Goal: Complete application form

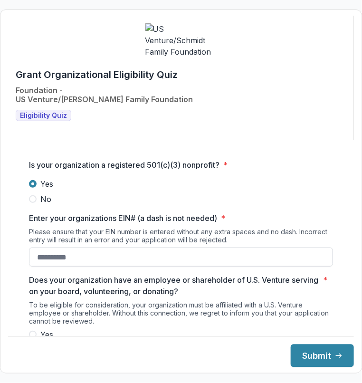
click at [62, 253] on input "Enter your organizations EIN# (a dash is not needed) *" at bounding box center [181, 257] width 304 height 19
paste input "**********"
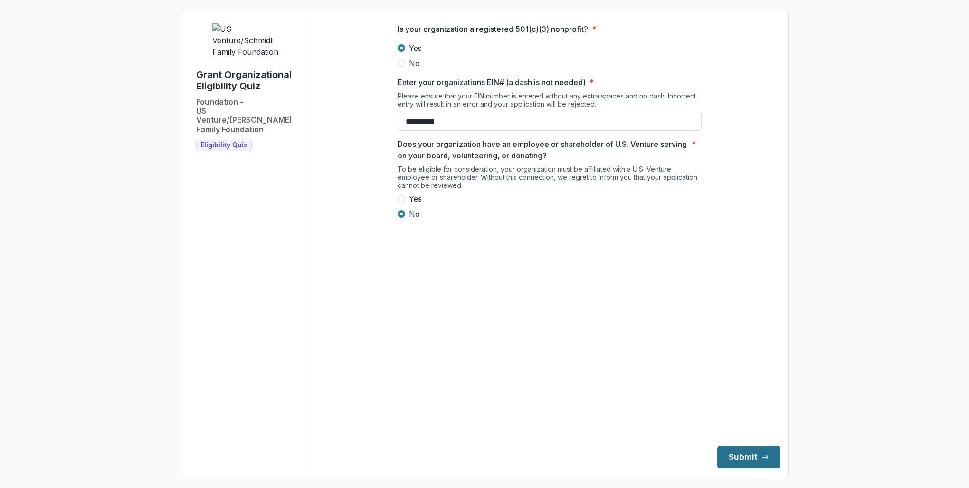
type input "**********"
click at [362, 382] on button "Submit" at bounding box center [748, 456] width 63 height 23
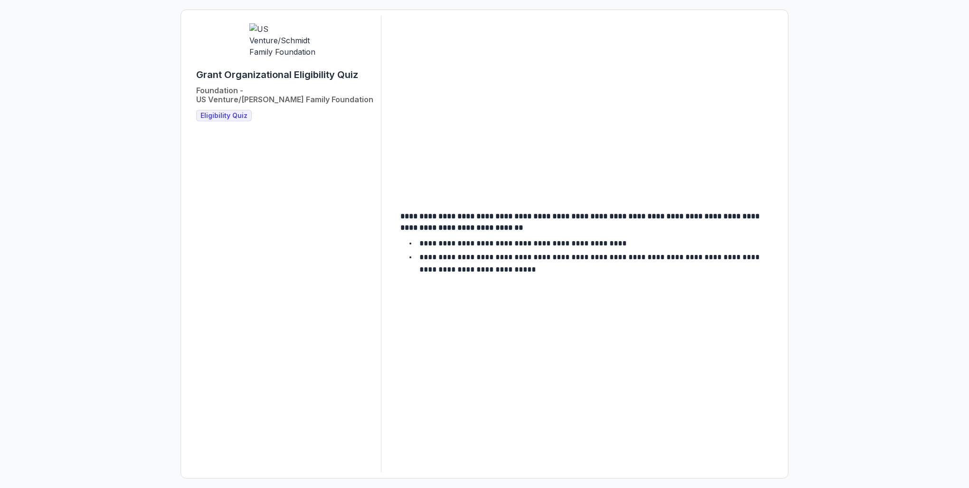
click at [222, 112] on span "Eligibility Quiz" at bounding box center [224, 116] width 47 height 8
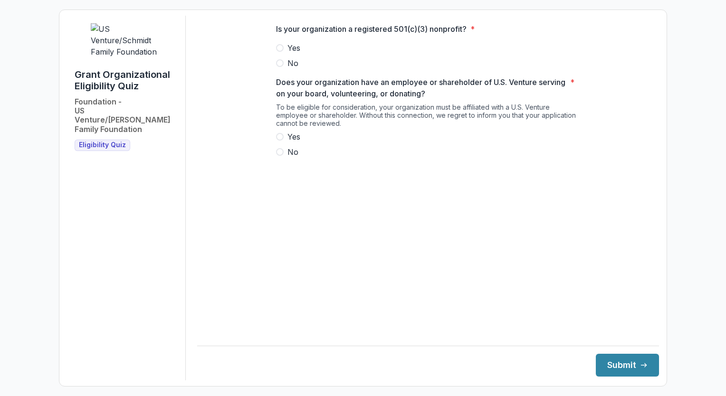
click at [279, 52] on span at bounding box center [280, 48] width 8 height 8
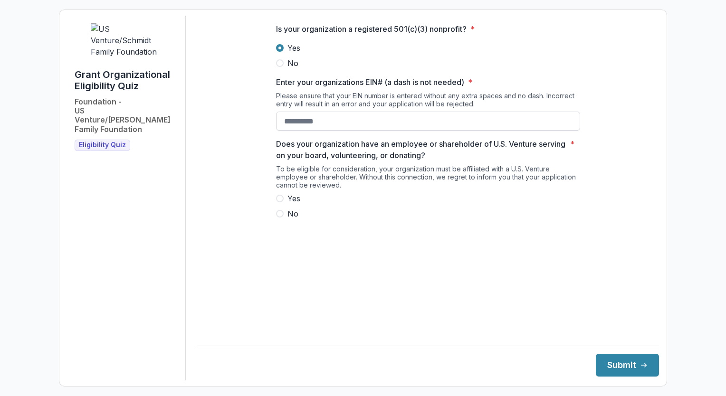
click at [306, 126] on input "Enter your organizations EIN# (a dash is not needed) *" at bounding box center [428, 121] width 304 height 19
paste input "**********"
type input "**********"
click at [278, 202] on span at bounding box center [280, 199] width 8 height 8
click at [609, 363] on button "Submit" at bounding box center [627, 365] width 63 height 23
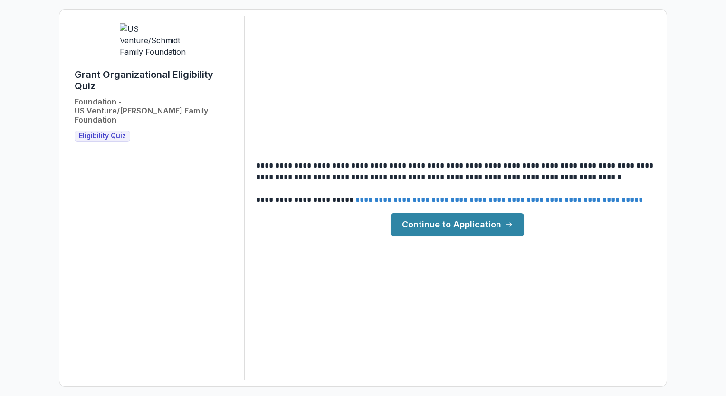
click at [460, 230] on link "Continue to Application" at bounding box center [458, 224] width 134 height 23
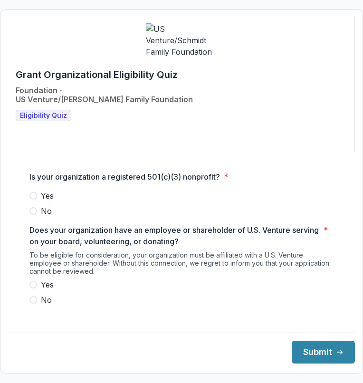
click at [34, 193] on span at bounding box center [33, 196] width 8 height 8
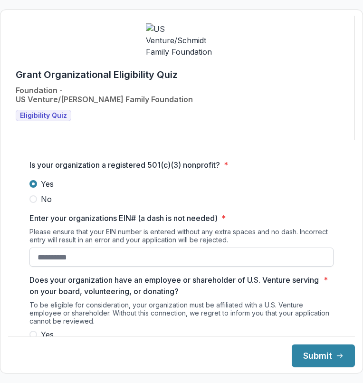
click at [38, 256] on input "Enter your organizations EIN# (a dash is not needed) *" at bounding box center [181, 257] width 304 height 19
paste input "**********"
type input "**********"
click at [34, 332] on span at bounding box center [33, 335] width 8 height 8
click at [310, 358] on button "Submit" at bounding box center [323, 355] width 63 height 23
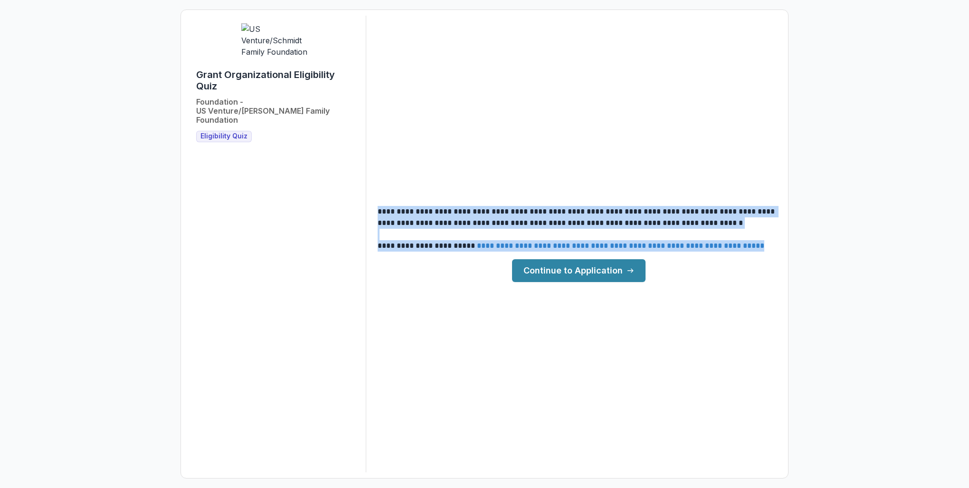
drag, startPoint x: 378, startPoint y: 210, endPoint x: 760, endPoint y: 244, distance: 383.1
click at [726, 244] on div "**********" at bounding box center [579, 229] width 403 height 46
copy div "**********"
click at [566, 275] on link "Continue to Application" at bounding box center [579, 270] width 134 height 23
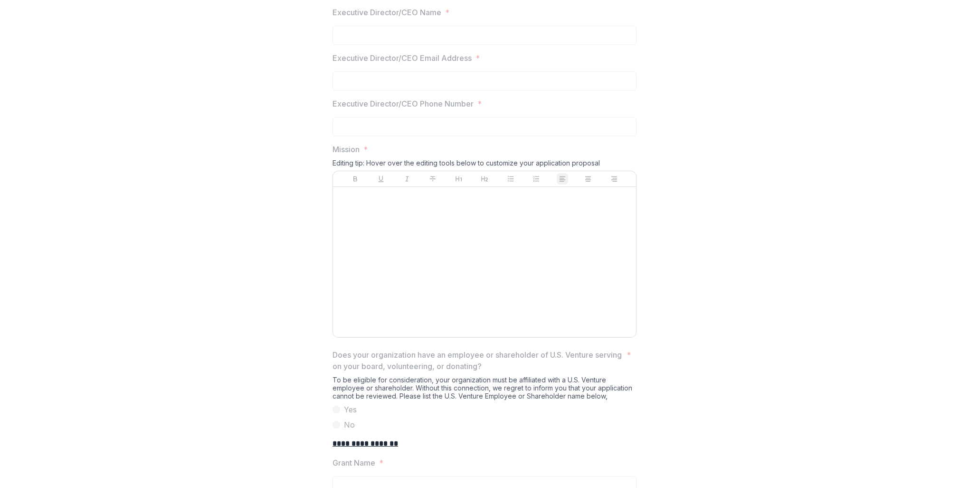
scroll to position [428, 0]
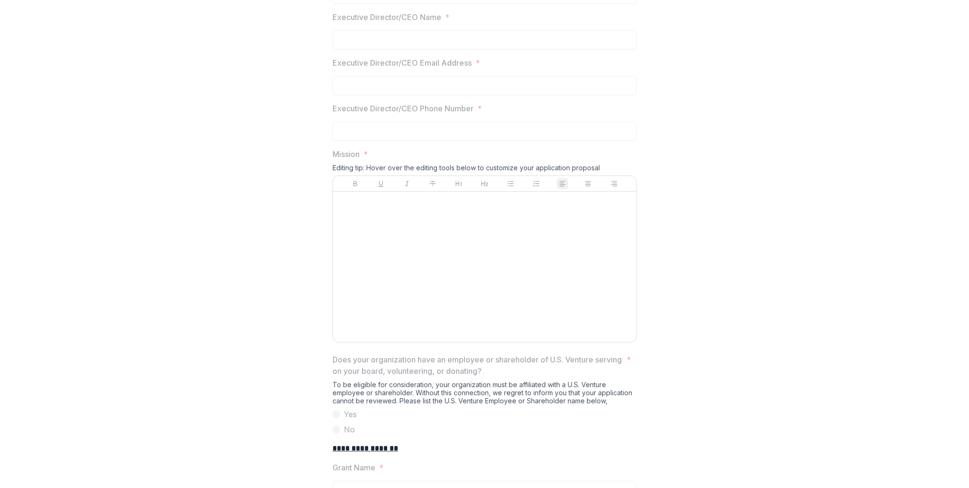
click at [360, 251] on div at bounding box center [485, 266] width 296 height 143
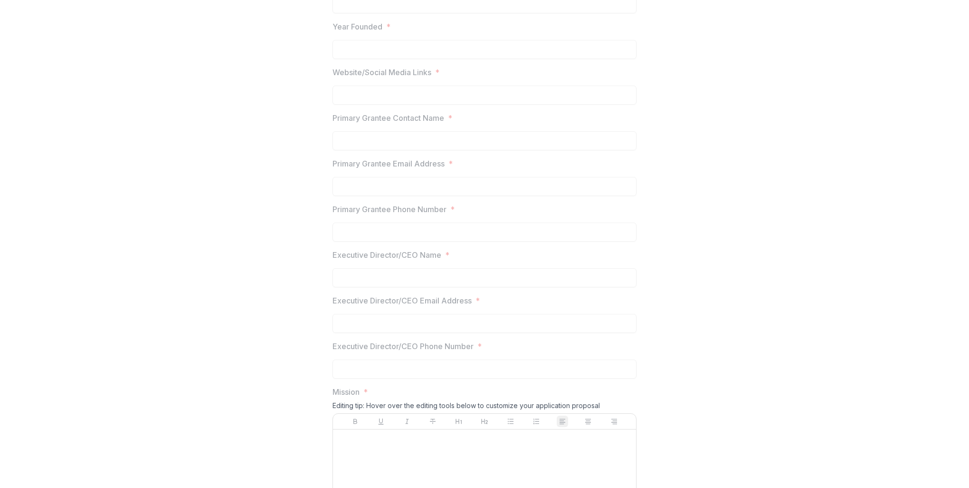
scroll to position [0, 0]
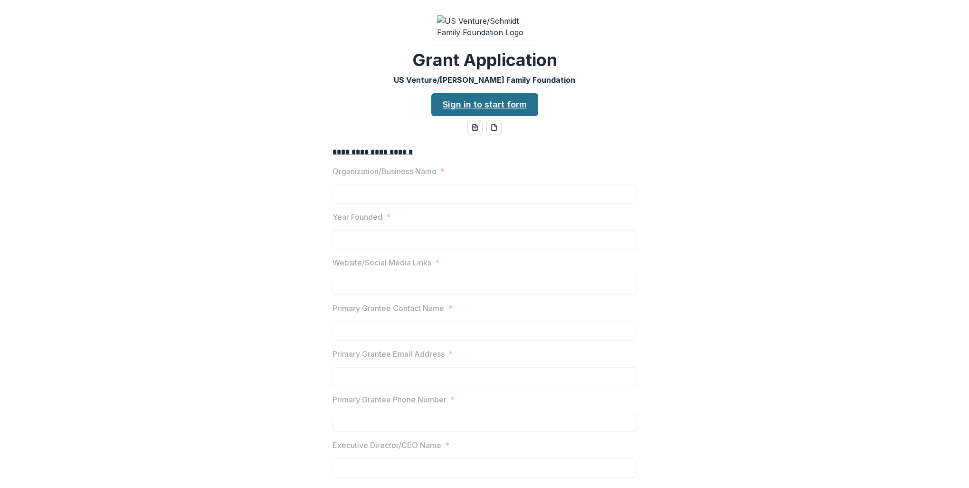
click at [460, 113] on link "Sign in to start form" at bounding box center [484, 104] width 107 height 23
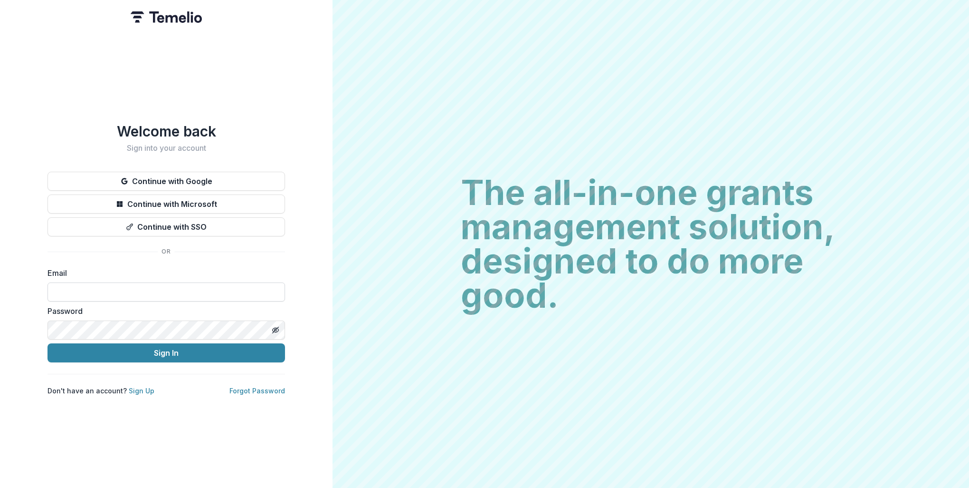
click at [130, 286] on input at bounding box center [167, 291] width 238 height 19
paste input "**********"
type input "**********"
click at [168, 352] on button "Sign In" at bounding box center [167, 352] width 238 height 19
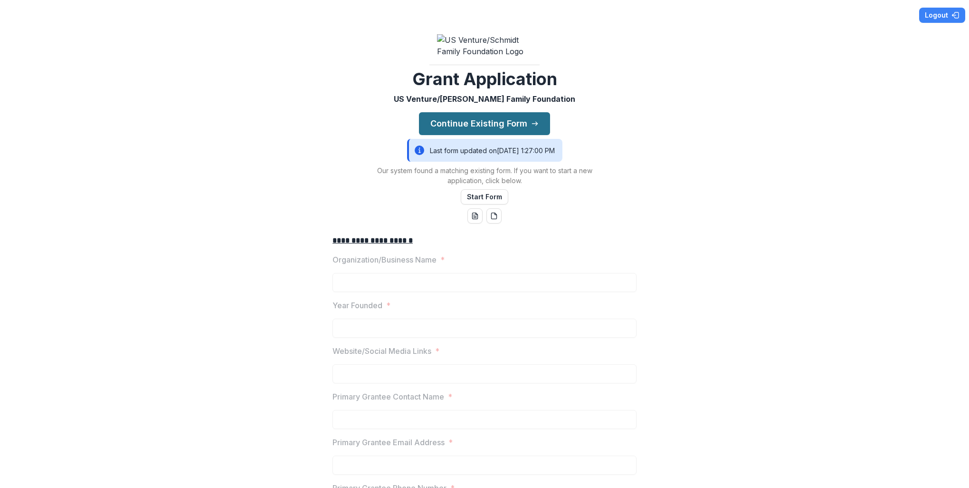
click at [504, 131] on button "Continue Existing Form" at bounding box center [484, 123] width 131 height 23
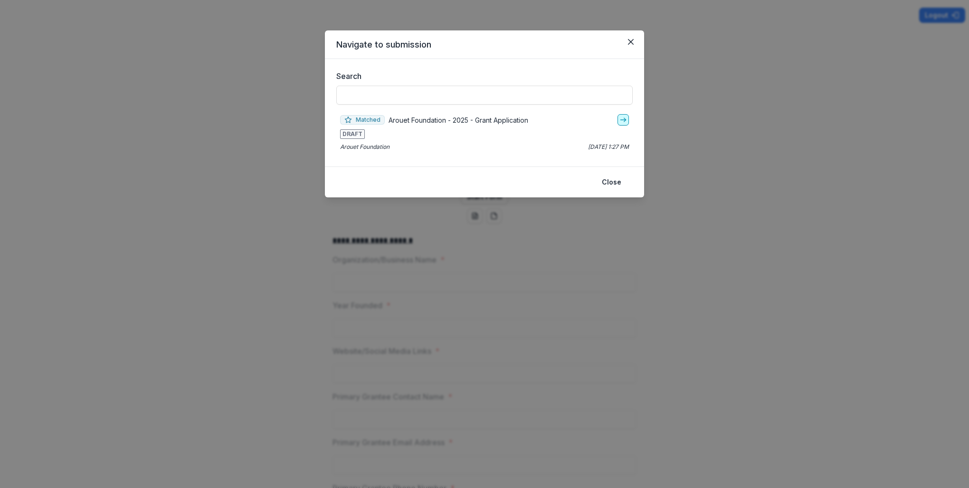
click at [622, 120] on line "go-to" at bounding box center [623, 120] width 5 height 0
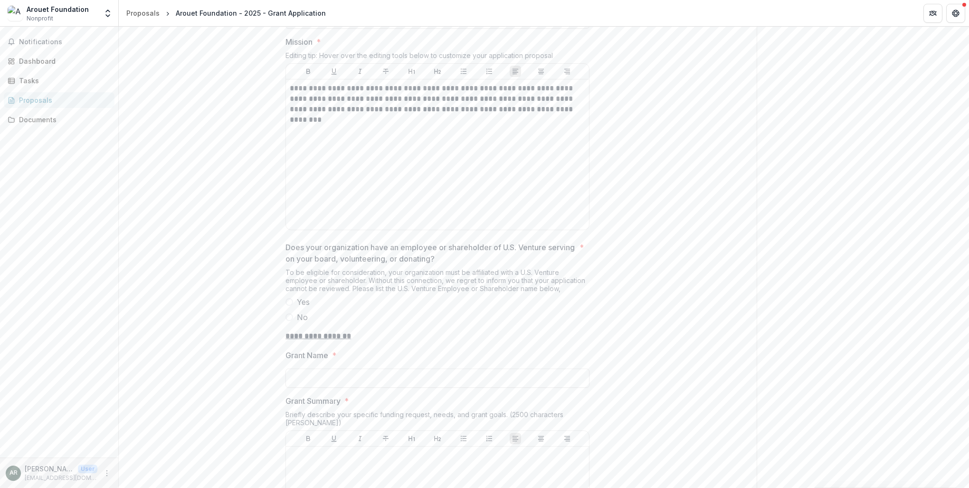
scroll to position [618, 0]
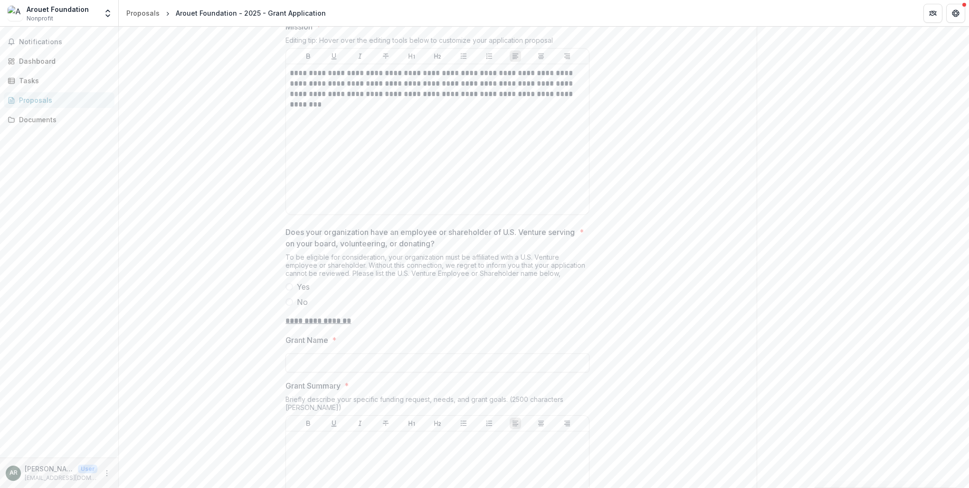
click at [288, 290] on span at bounding box center [290, 287] width 8 height 8
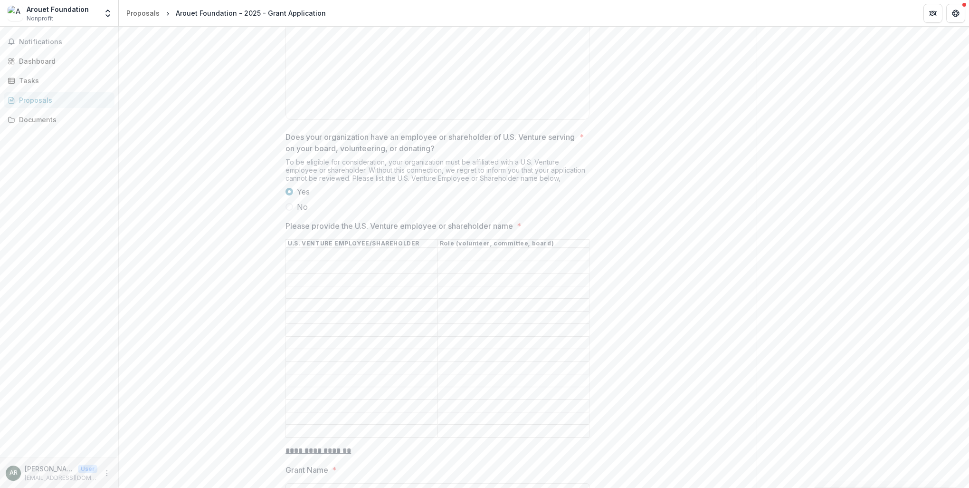
scroll to position [760, 0]
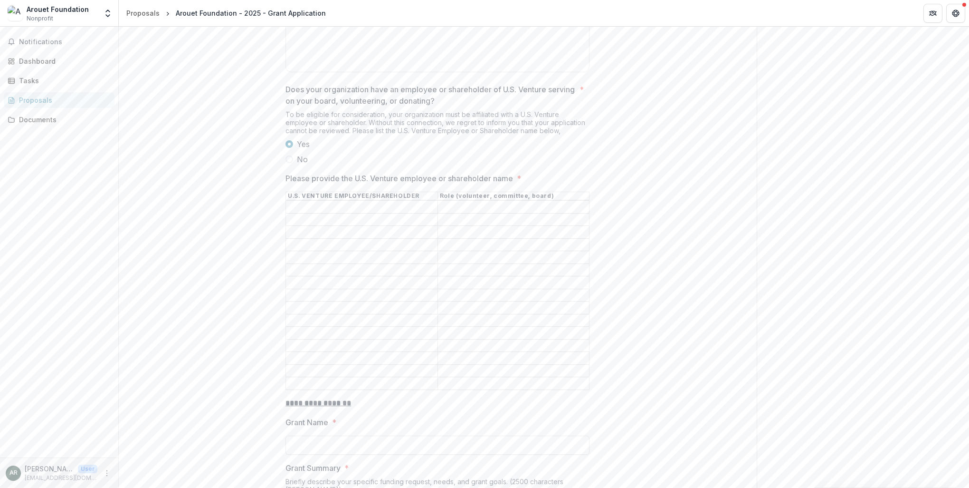
click at [315, 213] on input "Please provide the U.S. Venture employee or shareholder name *" at bounding box center [362, 206] width 152 height 11
click at [480, 210] on input "Please provide the U.S. Venture employee or shareholder name *" at bounding box center [514, 206] width 152 height 11
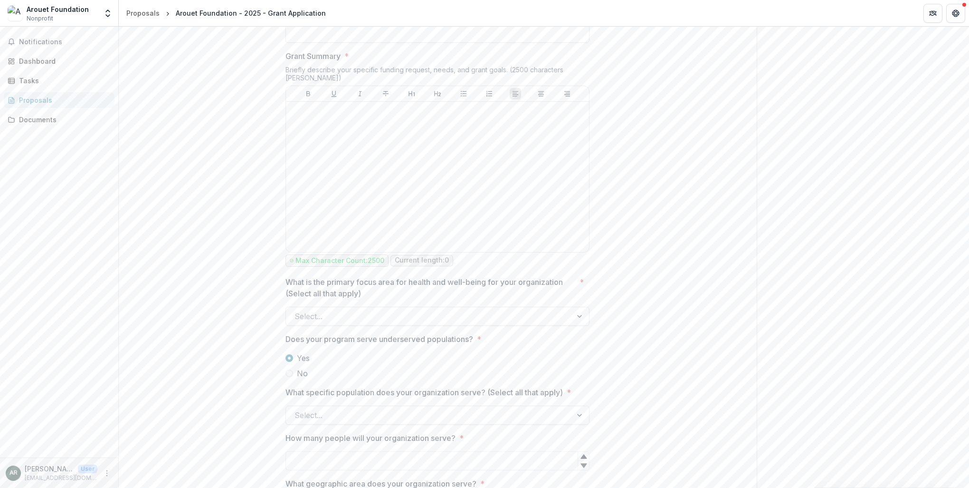
scroll to position [1188, 0]
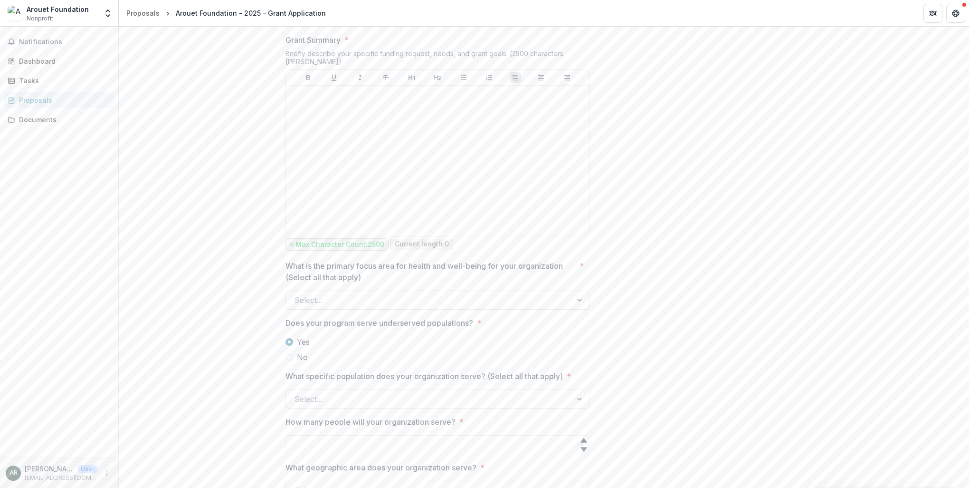
click at [344, 293] on div at bounding box center [429, 299] width 269 height 13
click at [342, 392] on div at bounding box center [429, 398] width 269 height 13
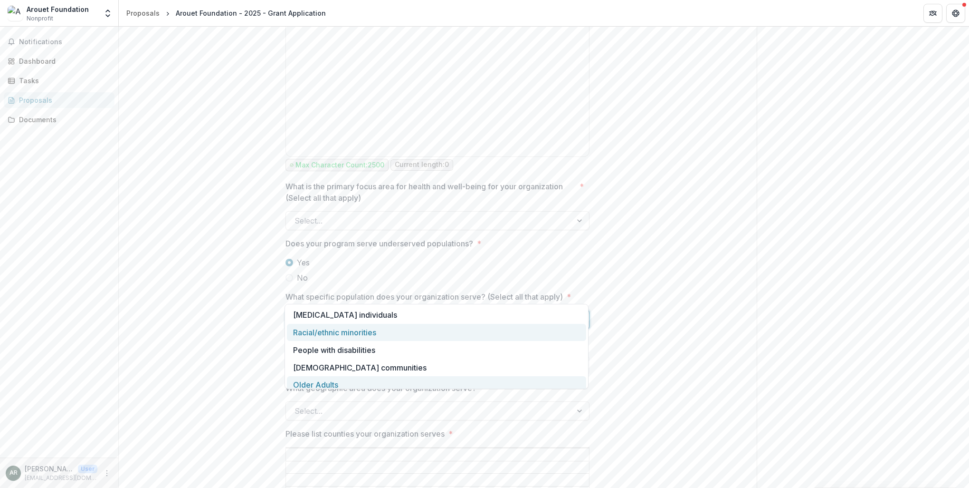
scroll to position [1283, 0]
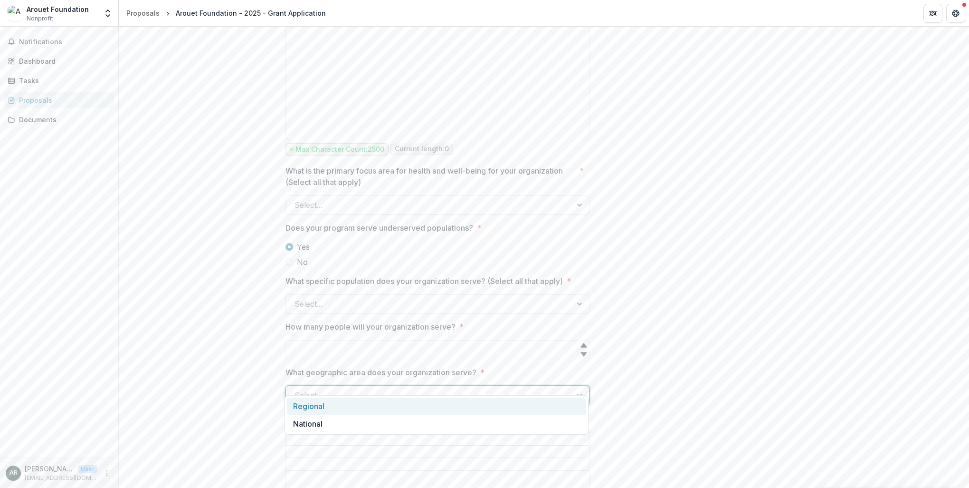
click at [351, 388] on div at bounding box center [429, 394] width 269 height 13
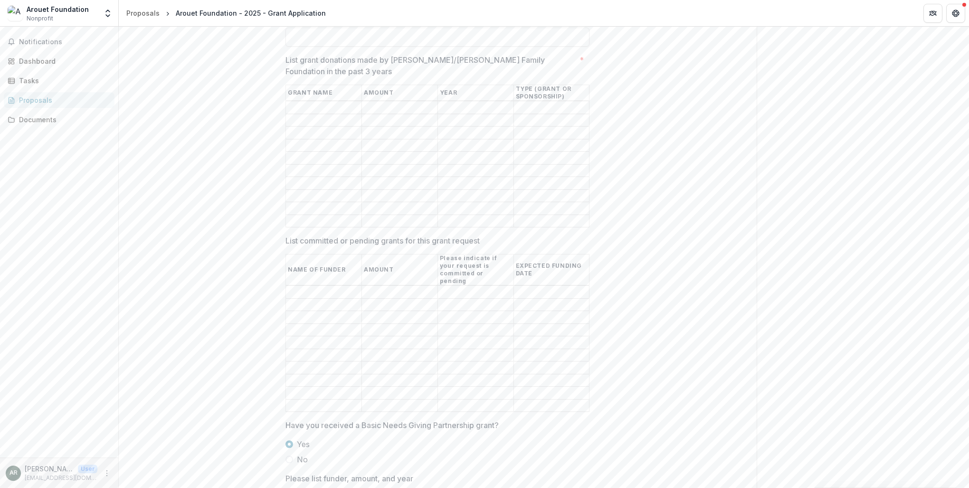
scroll to position [1996, 0]
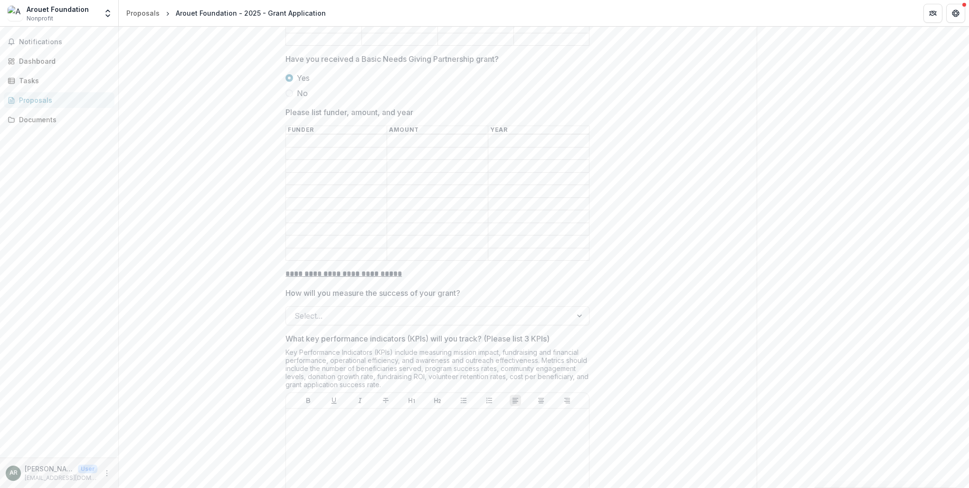
scroll to position [2328, 0]
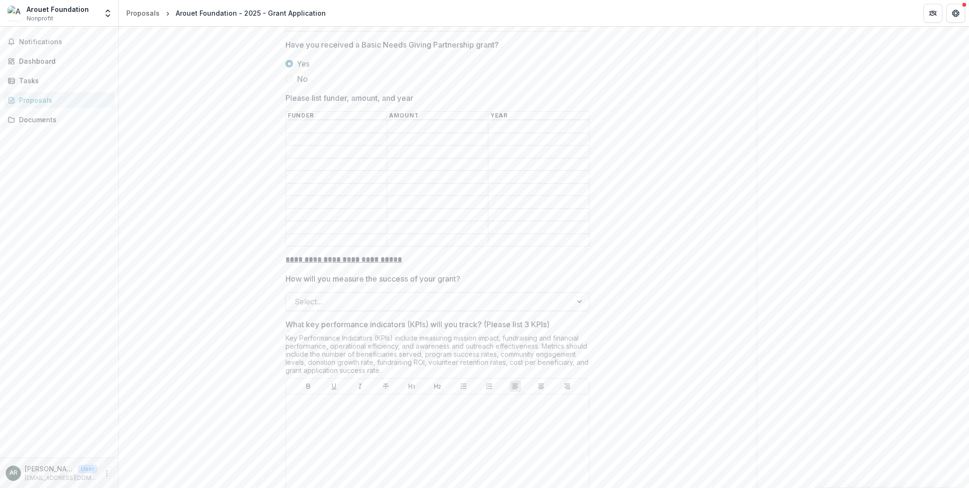
click at [317, 295] on div at bounding box center [429, 301] width 269 height 13
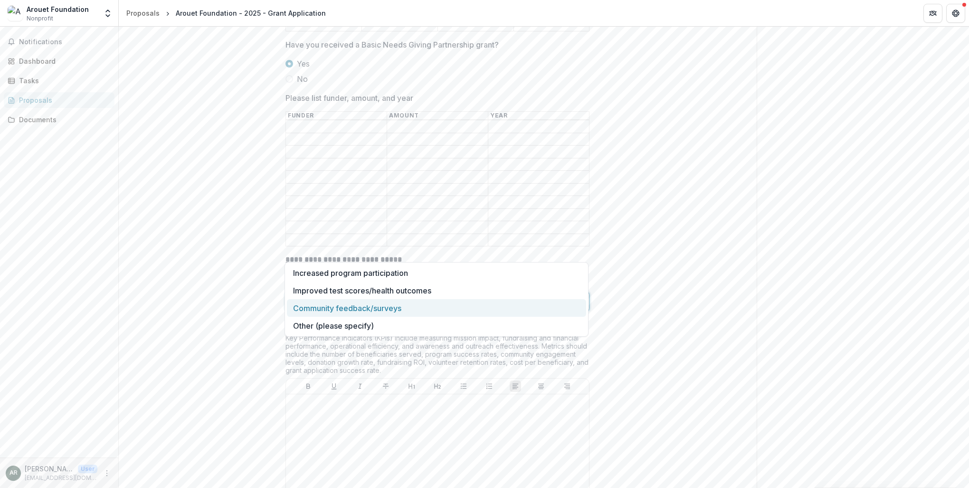
click at [329, 312] on div "Community feedback/surveys" at bounding box center [436, 308] width 299 height 18
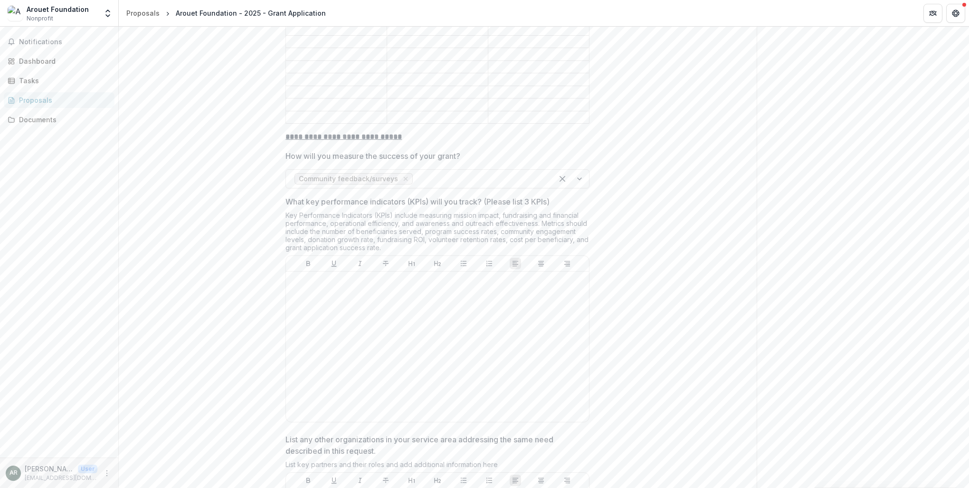
scroll to position [2518, 0]
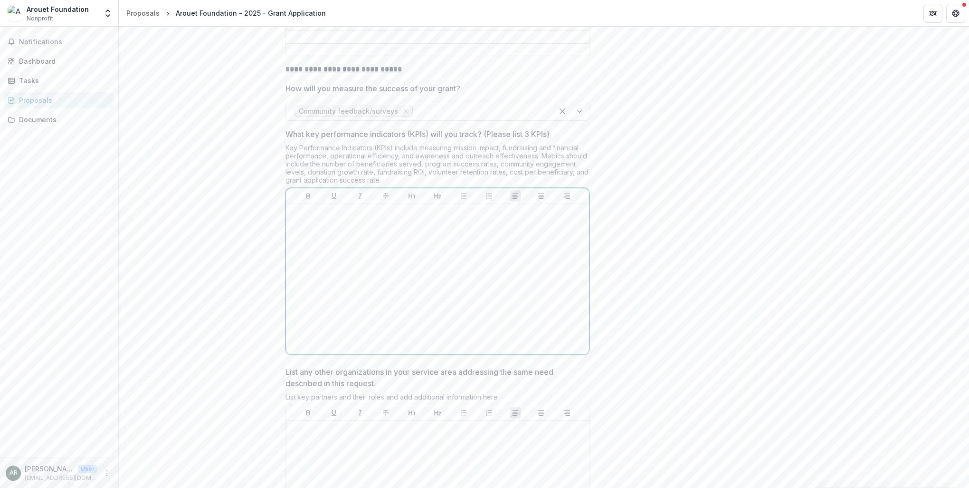
click at [314, 208] on div at bounding box center [438, 279] width 296 height 143
drag, startPoint x: 312, startPoint y: 180, endPoint x: 382, endPoint y: 284, distance: 125.3
click at [382, 284] on div at bounding box center [438, 279] width 296 height 143
click at [378, 275] on div at bounding box center [438, 279] width 296 height 143
click at [338, 208] on div at bounding box center [438, 279] width 296 height 143
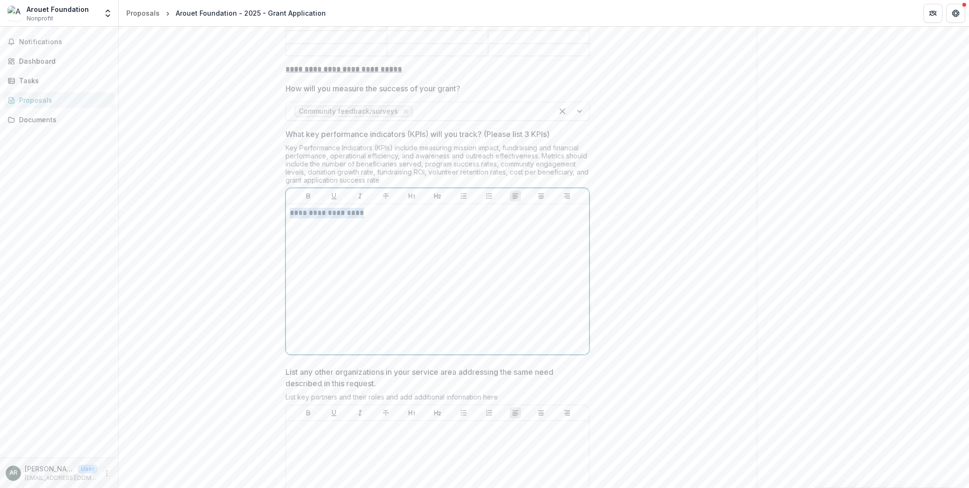
drag, startPoint x: 365, startPoint y: 163, endPoint x: 281, endPoint y: 162, distance: 83.6
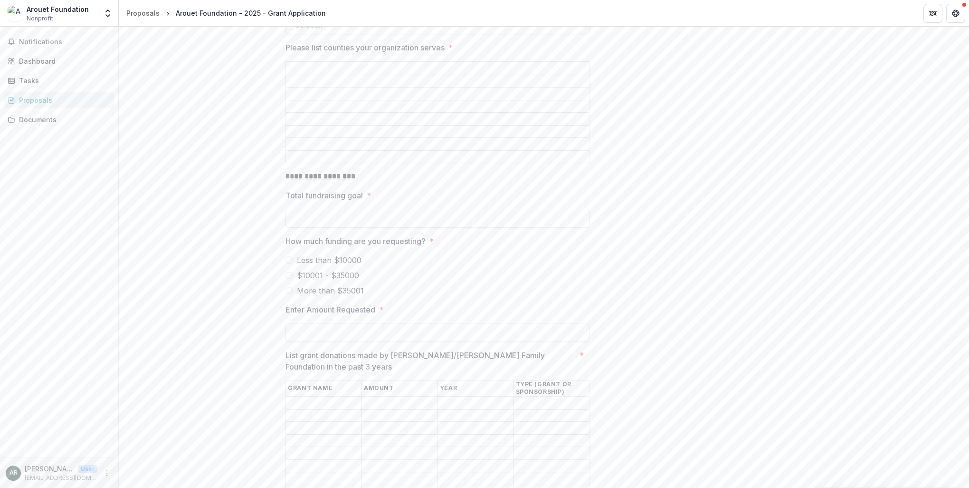
scroll to position [1564, 0]
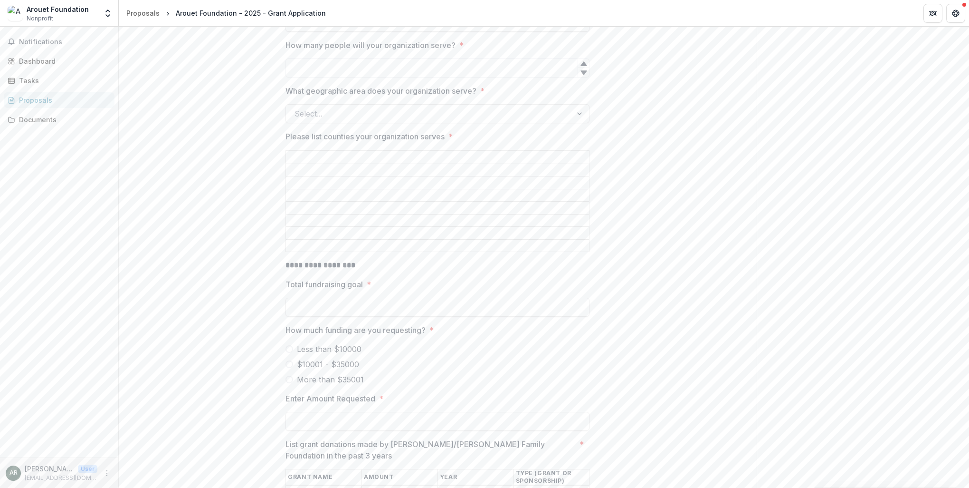
drag, startPoint x: 385, startPoint y: 94, endPoint x: 191, endPoint y: 324, distance: 300.5
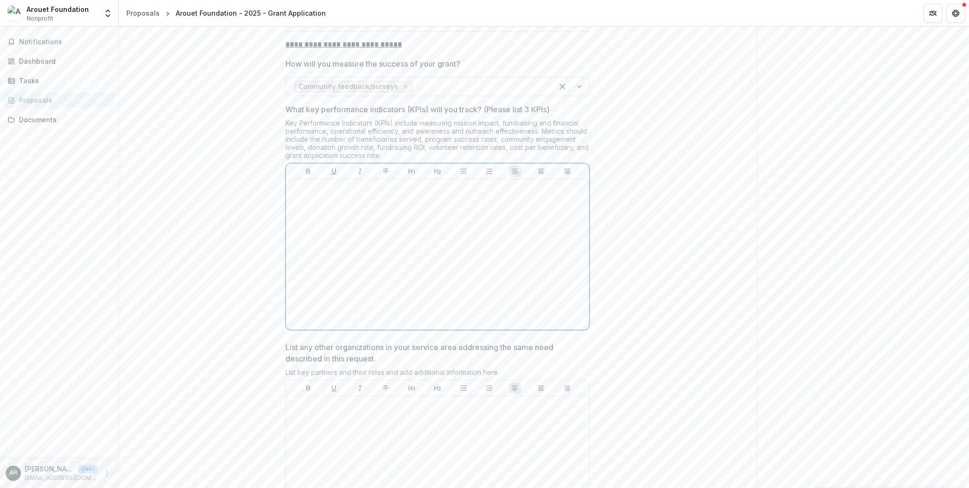
scroll to position [2624, 0]
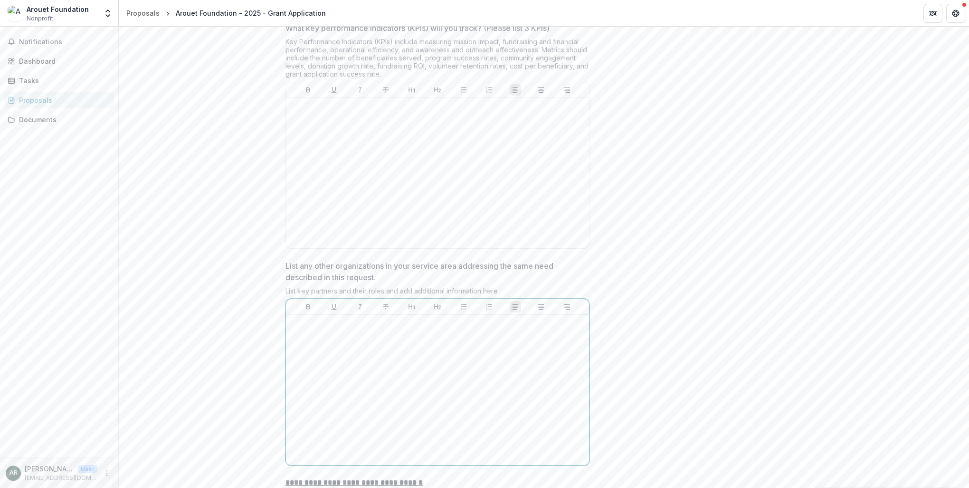
click at [359, 318] on div at bounding box center [438, 389] width 296 height 143
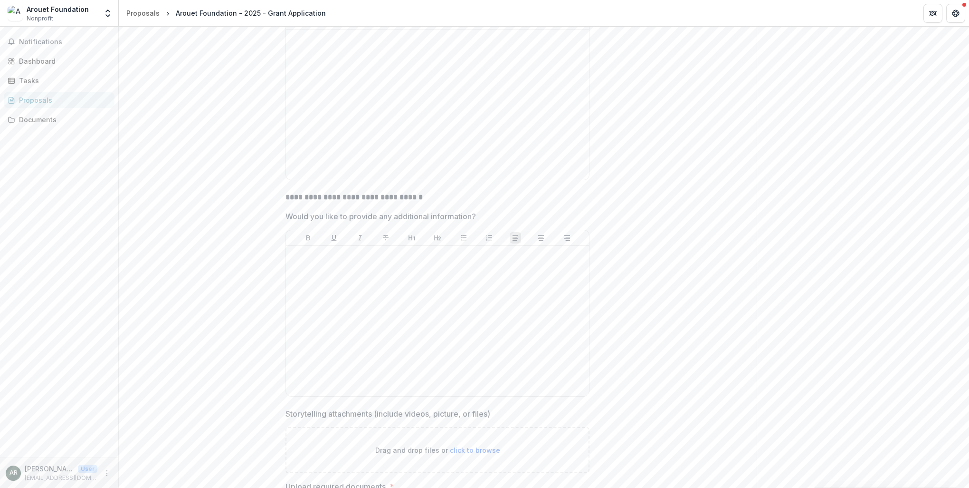
scroll to position [2957, 0]
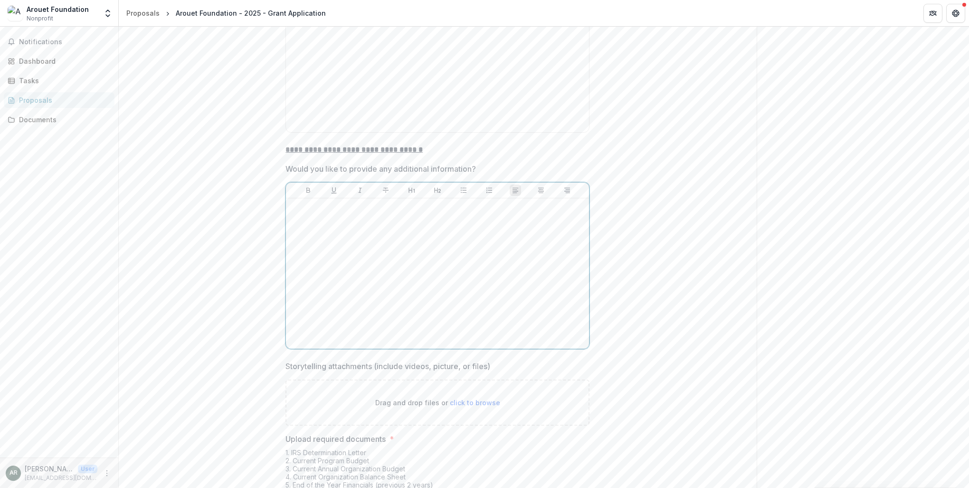
click at [358, 216] on div at bounding box center [438, 273] width 296 height 143
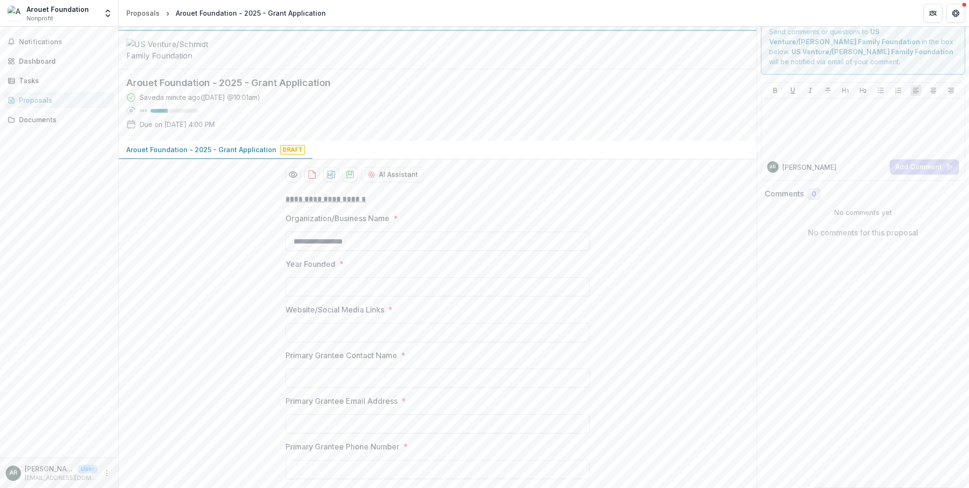
scroll to position [0, 0]
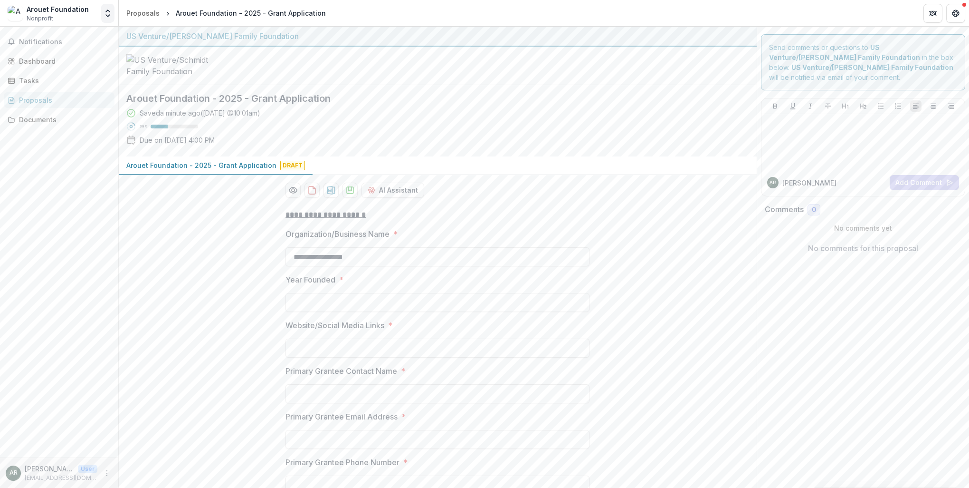
click at [106, 16] on icon "Open entity switcher" at bounding box center [108, 14] width 10 height 10
click at [103, 135] on div "Notifications Dashboard Tasks Proposals Documents" at bounding box center [59, 242] width 118 height 430
click at [954, 15] on icon "Get Help" at bounding box center [956, 14] width 8 height 8
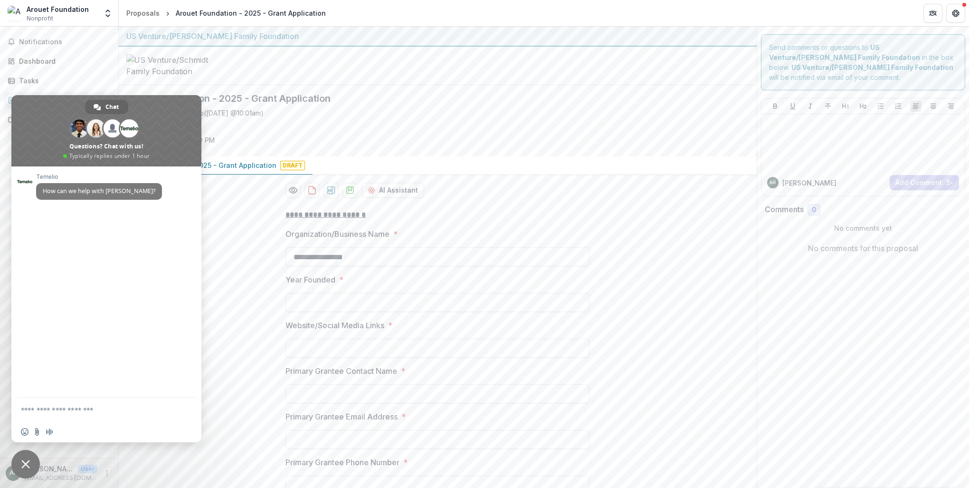
click at [639, 124] on div "Saved 2 minutes ago ( [DATE] @ 10:01am ) 36 % Due on [DATE] 4:00 PM" at bounding box center [430, 128] width 608 height 41
